Goal: Transaction & Acquisition: Purchase product/service

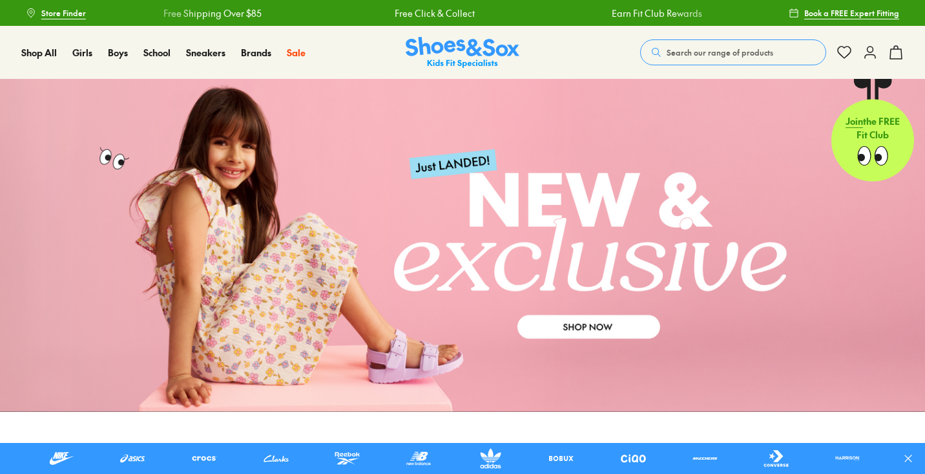
click at [694, 54] on span "Search our range of products" at bounding box center [720, 53] width 107 height 12
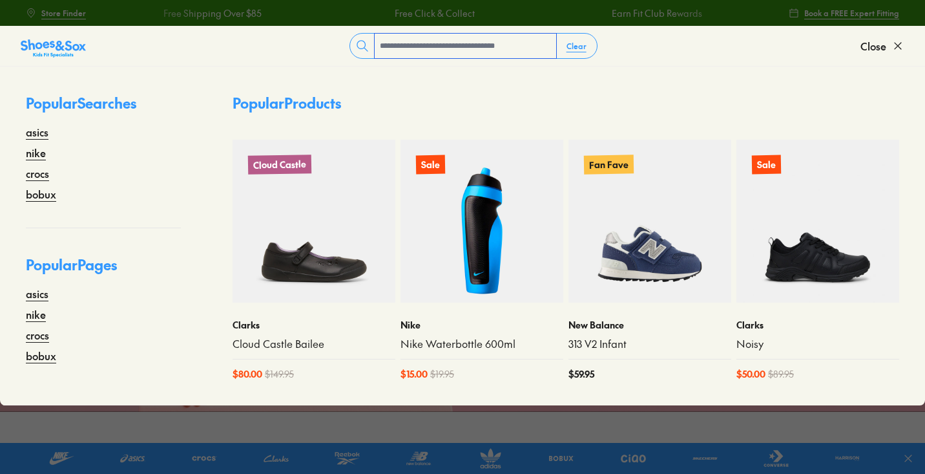
click at [413, 45] on input "text" at bounding box center [466, 46] width 182 height 25
type input "********"
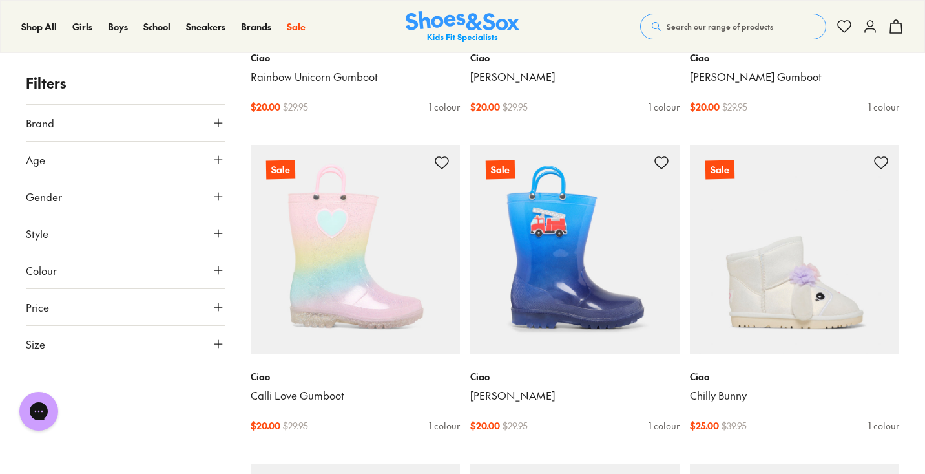
scroll to position [361, 0]
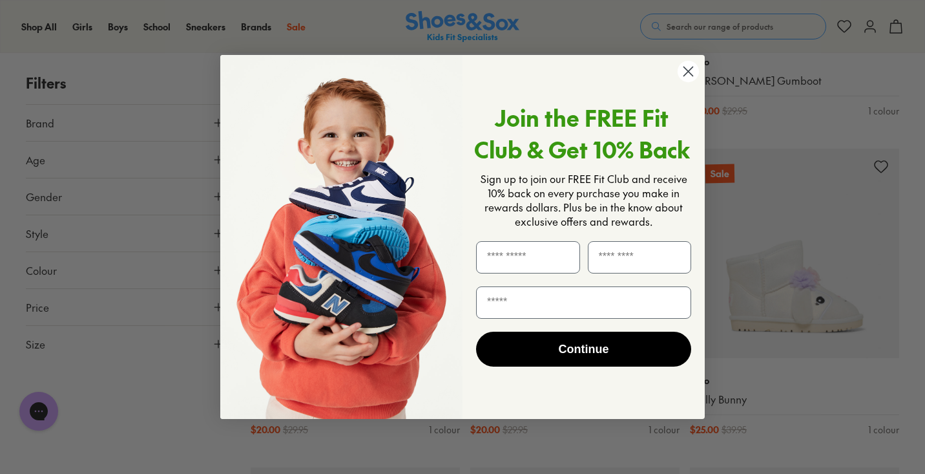
click at [687, 74] on circle "Close dialog" at bounding box center [688, 71] width 21 height 21
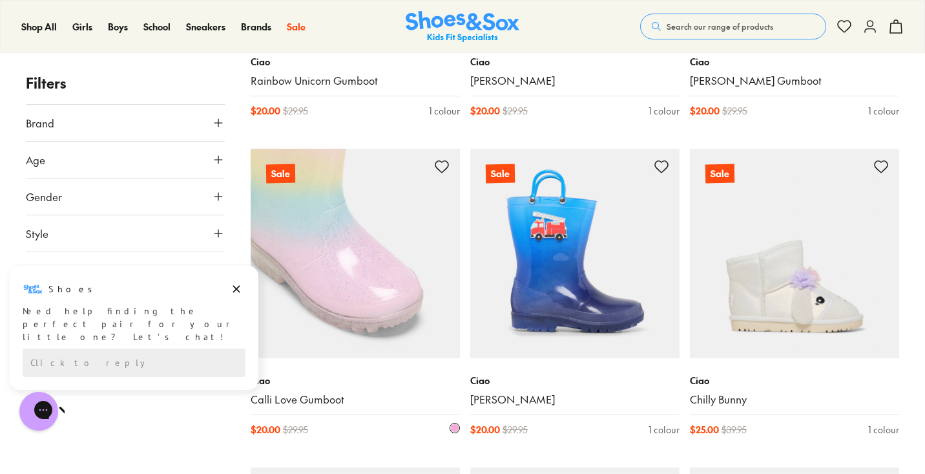
click at [370, 256] on img at bounding box center [355, 253] width 209 height 209
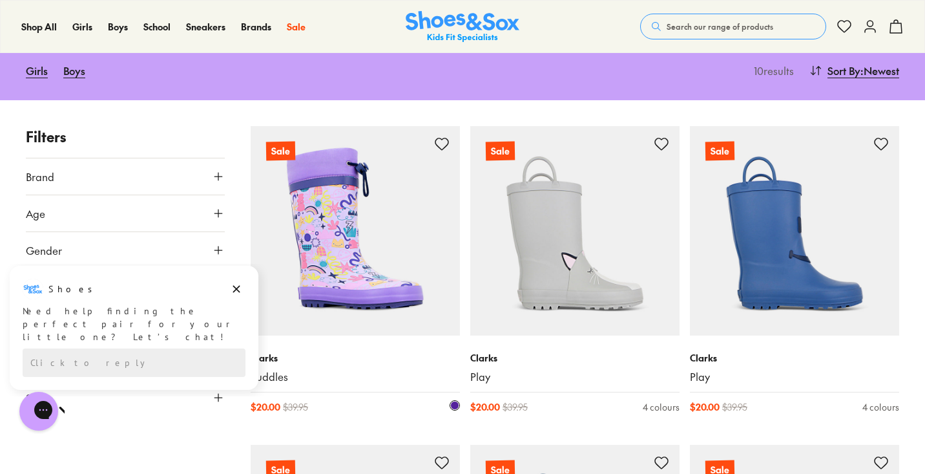
scroll to position [178, 0]
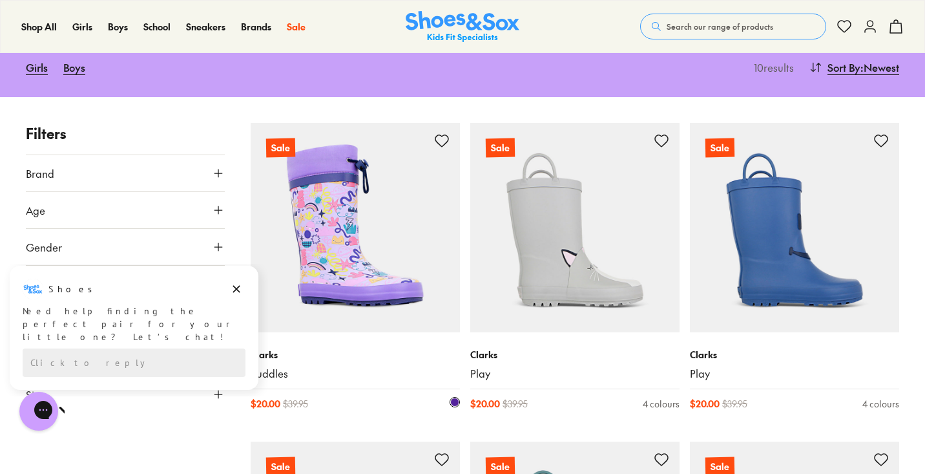
click at [332, 250] on img at bounding box center [355, 227] width 209 height 209
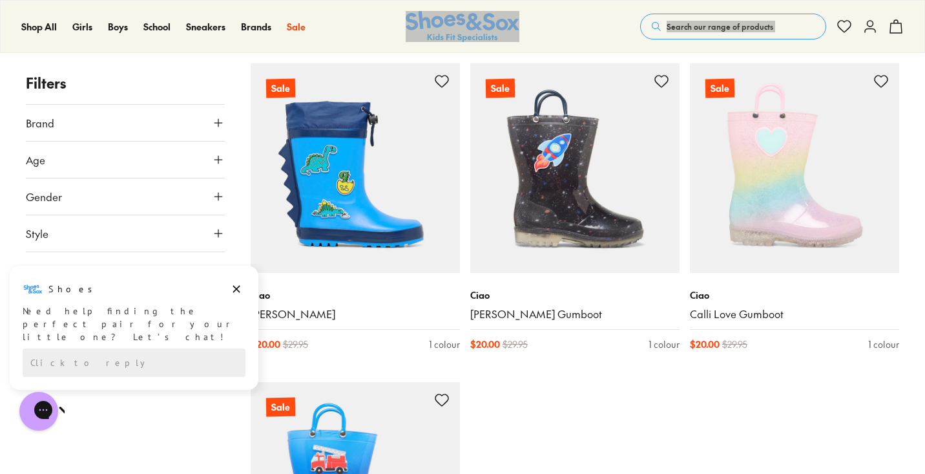
scroll to position [880, 0]
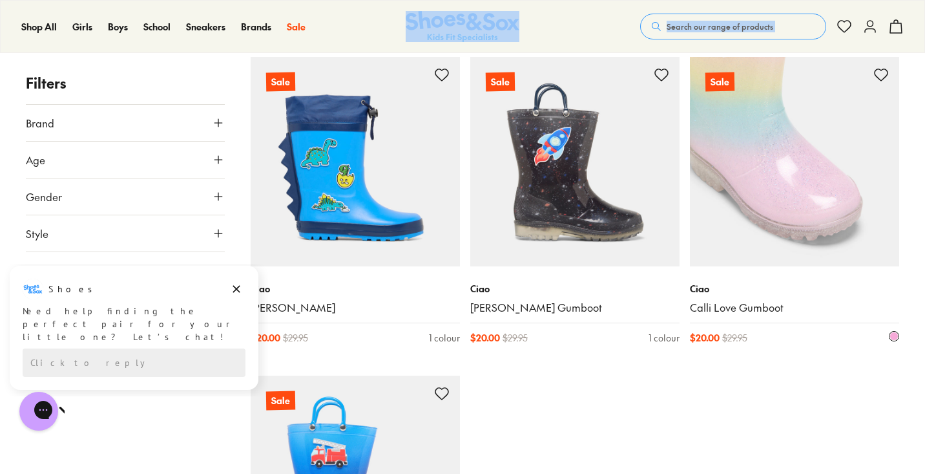
click at [750, 305] on link "Calli Love Gumboot" at bounding box center [794, 307] width 209 height 14
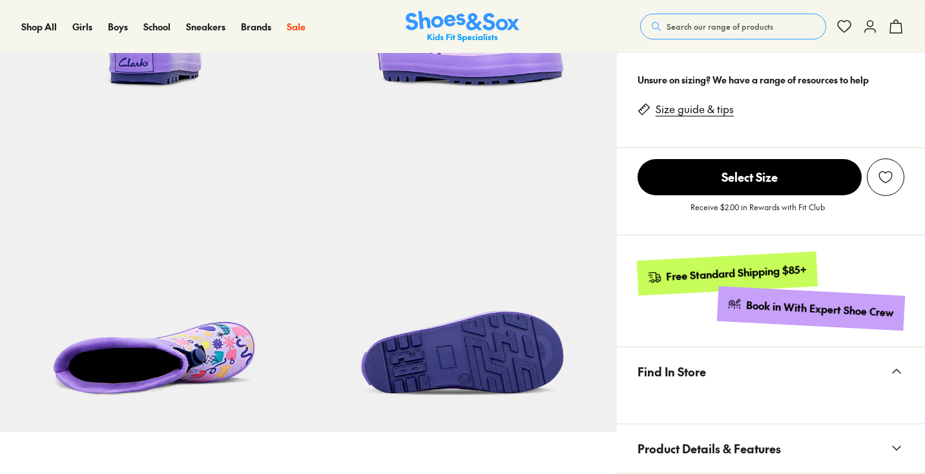
scroll to position [176, 0]
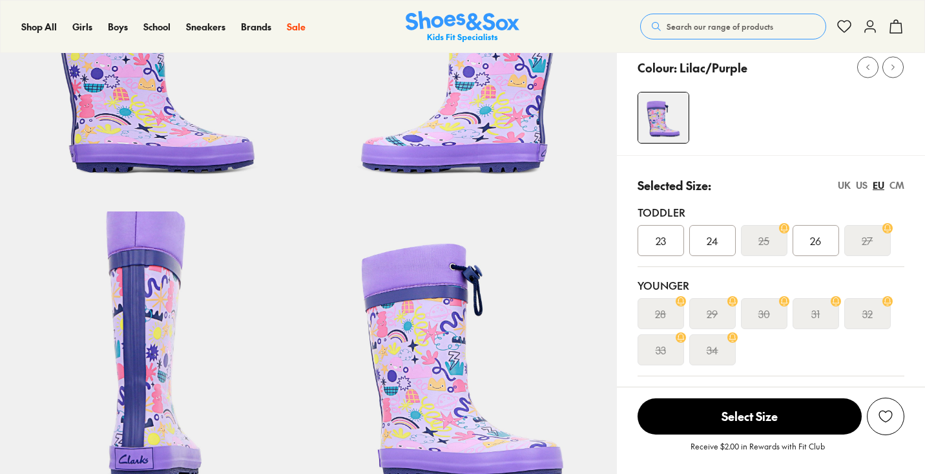
select select "*"
